Goal: Task Accomplishment & Management: Use online tool/utility

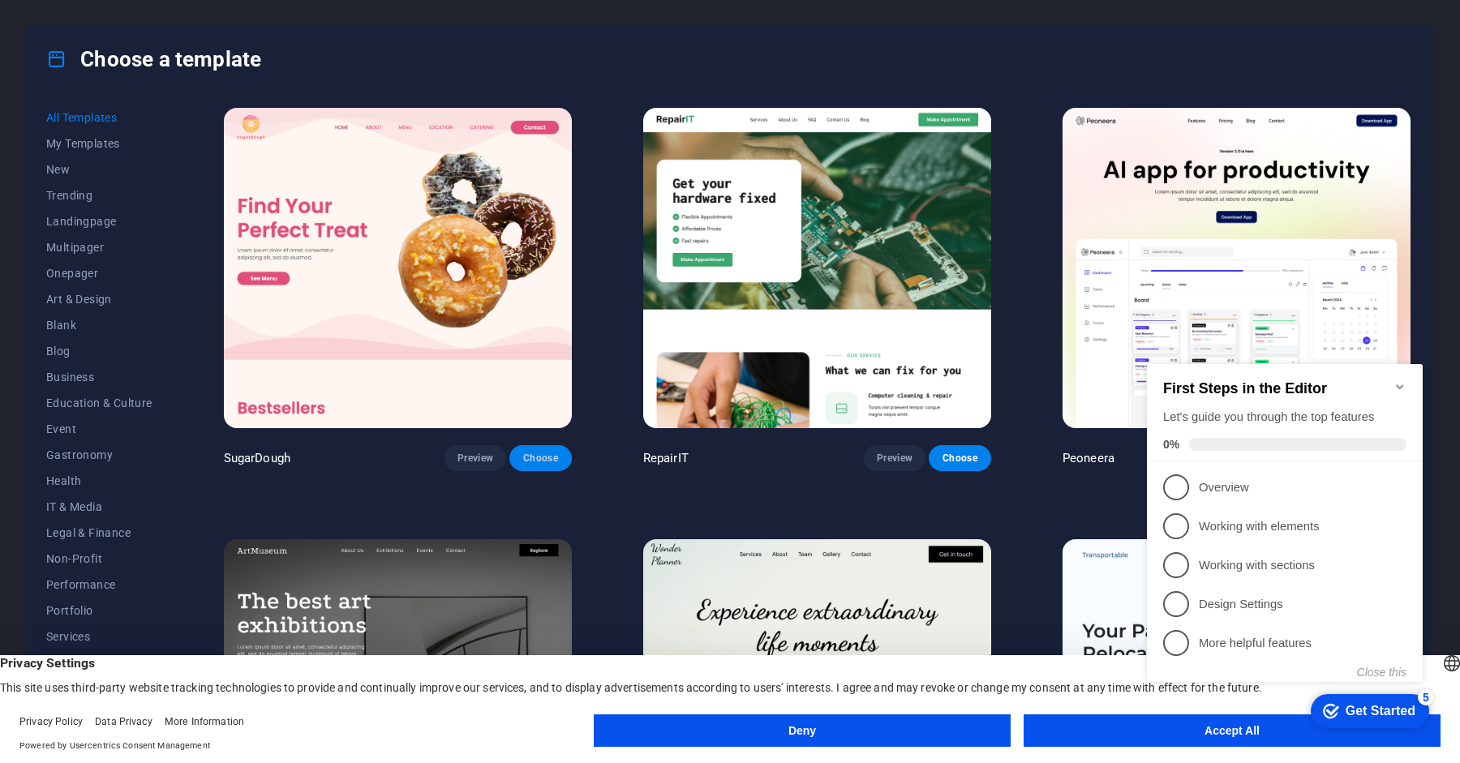
click at [541, 462] on span "Choose" at bounding box center [540, 458] width 36 height 13
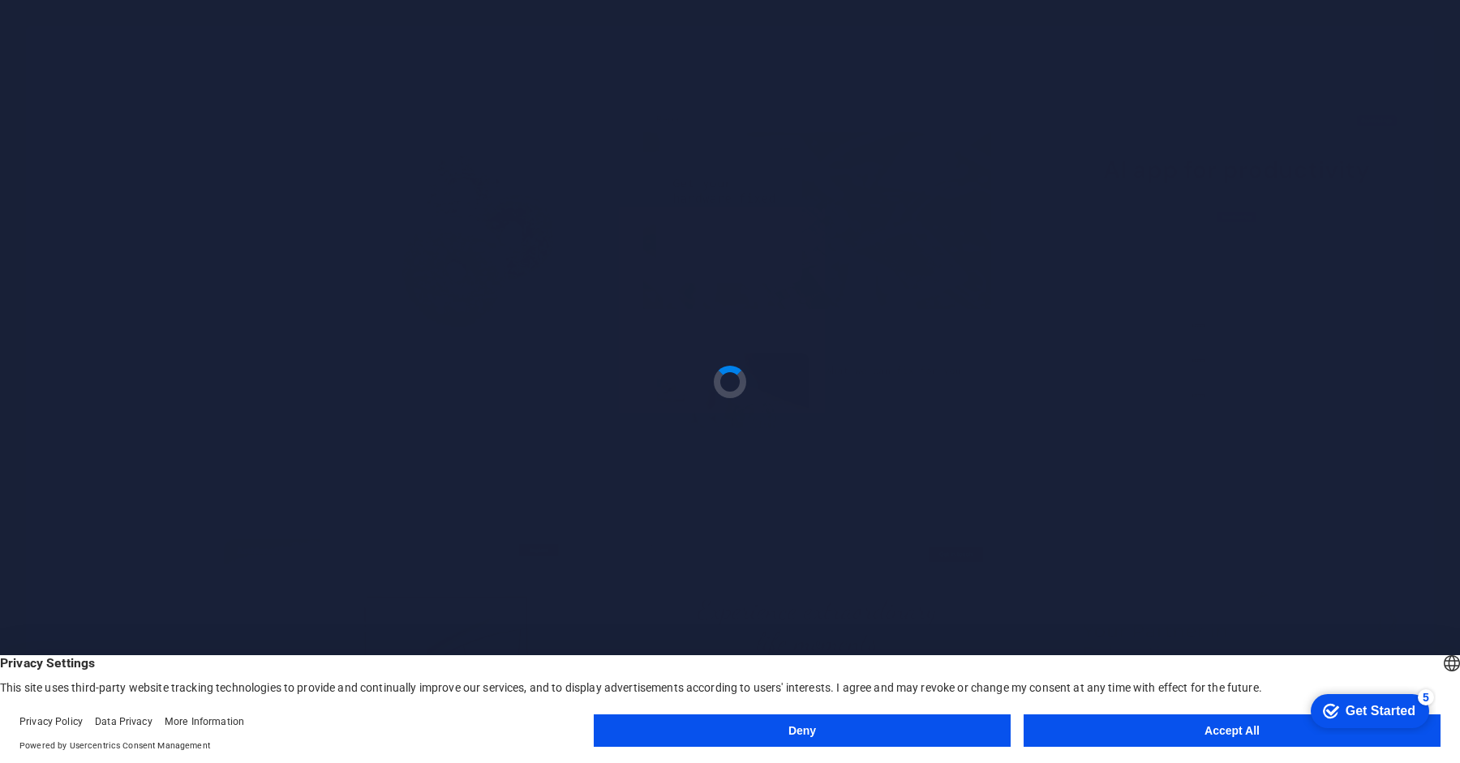
click at [1166, 741] on button "Accept All" at bounding box center [1232, 731] width 417 height 32
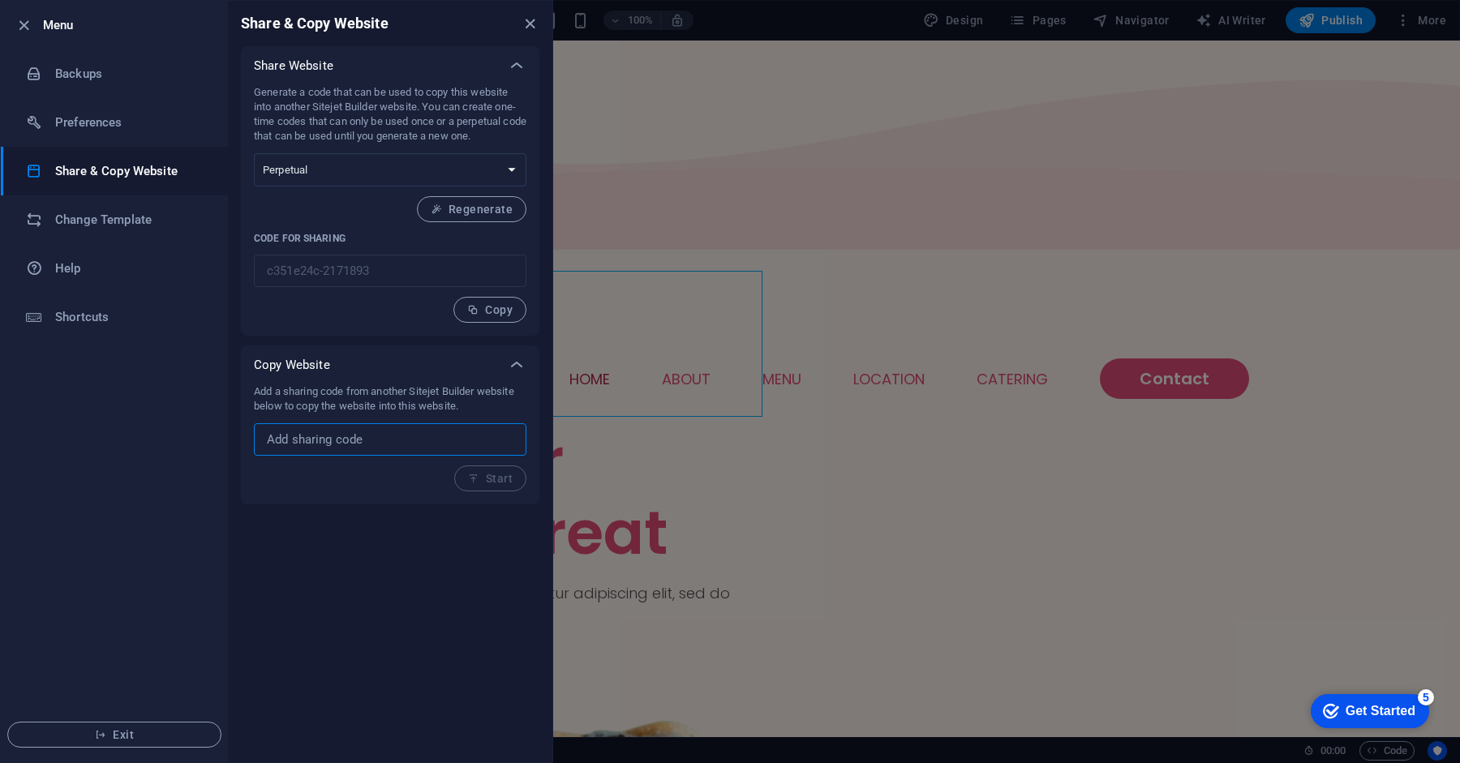
click at [0, 0] on input "text" at bounding box center [0, 0] width 0 height 0
paste input "e88b69f8-1612659"
type input "e88b69f8-1612659"
click at [482, 476] on span "Start" at bounding box center [490, 478] width 45 height 13
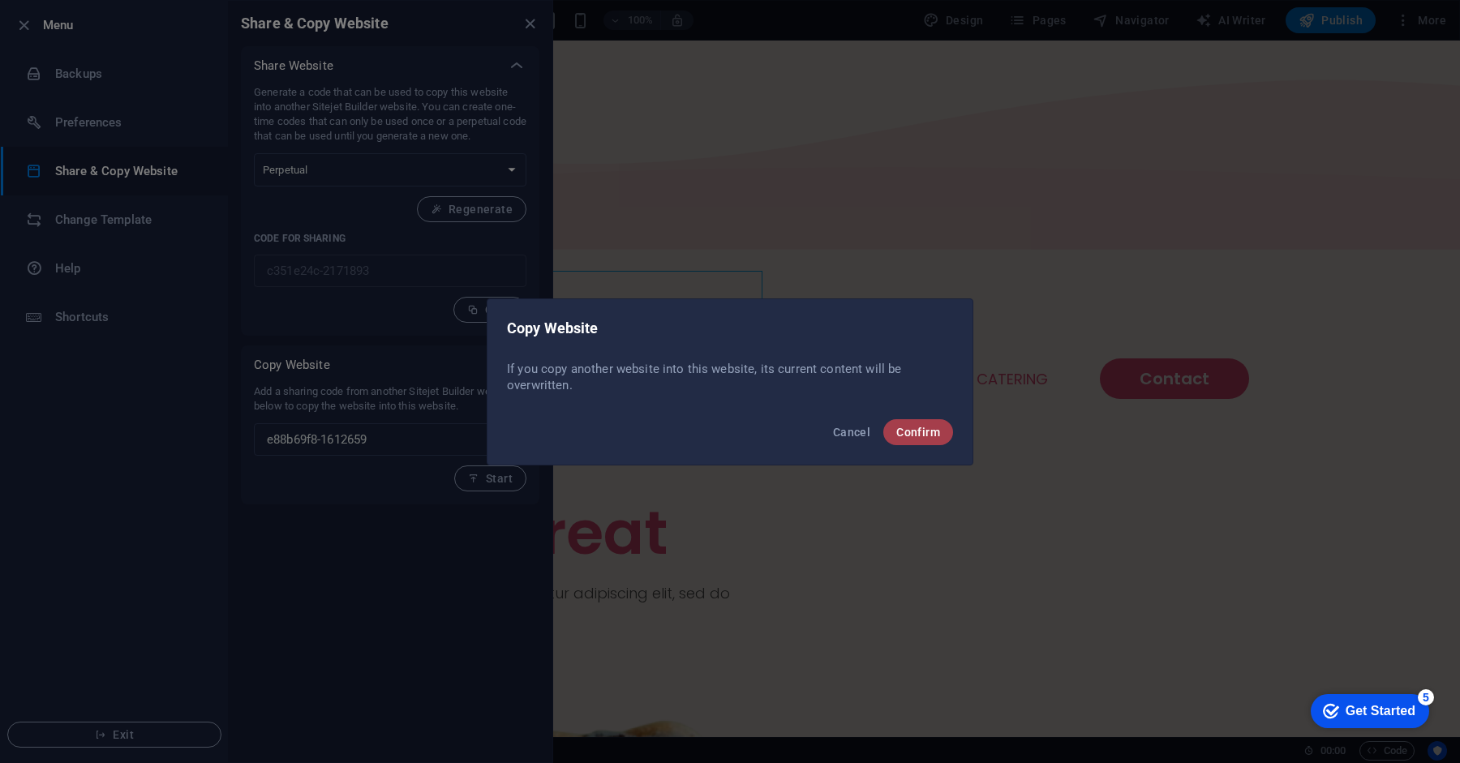
click at [926, 436] on span "Confirm" at bounding box center [918, 432] width 44 height 13
